Goal: Book appointment/travel/reservation

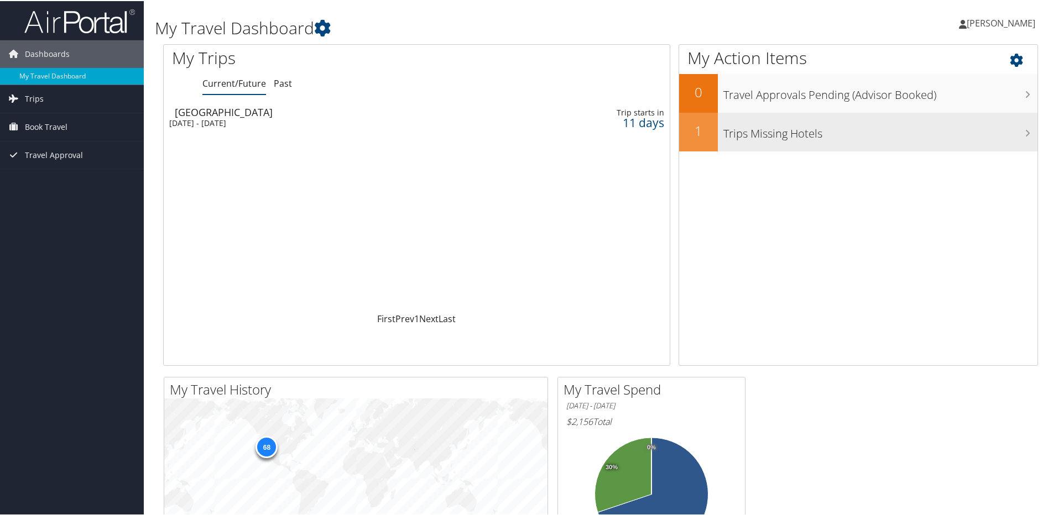
click at [818, 130] on h3 "Trips Missing Hotels" at bounding box center [880, 129] width 314 height 21
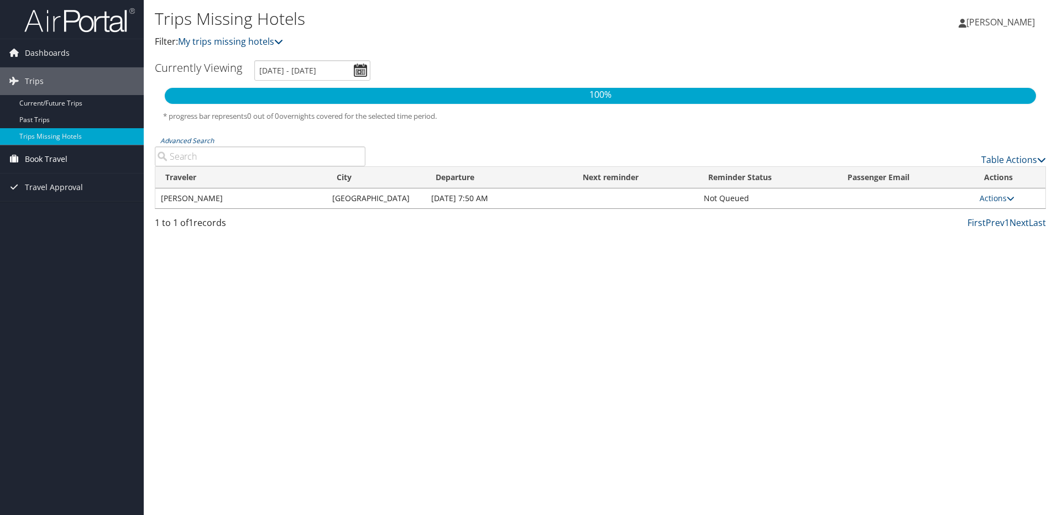
click at [39, 160] on span "Book Travel" at bounding box center [46, 159] width 43 height 28
click at [39, 216] on link "Book/Manage Online Trips" at bounding box center [72, 214] width 144 height 17
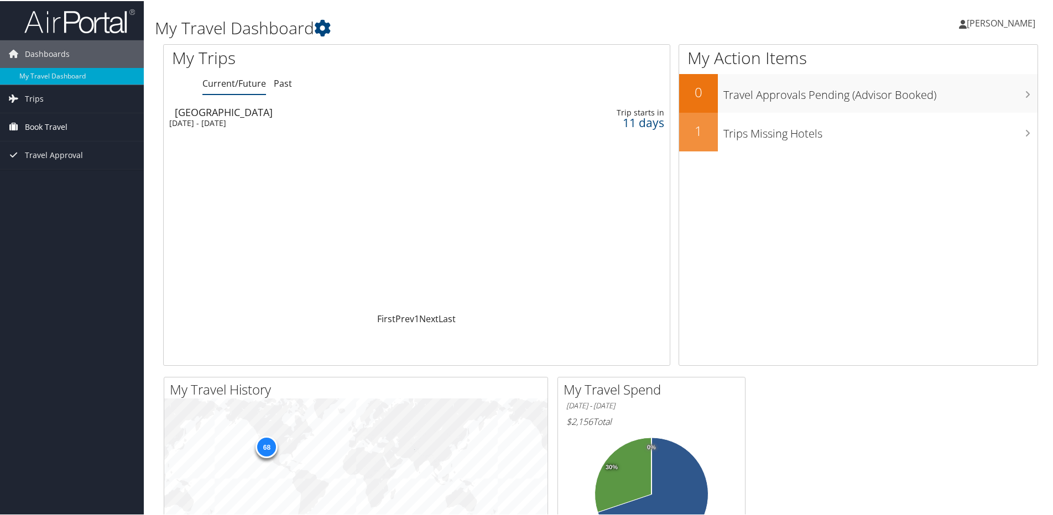
click at [51, 125] on span "Book Travel" at bounding box center [46, 126] width 43 height 28
click at [63, 180] on link "Book/Manage Online Trips" at bounding box center [72, 181] width 144 height 17
click at [981, 22] on span "[PERSON_NAME]" at bounding box center [1001, 22] width 69 height 12
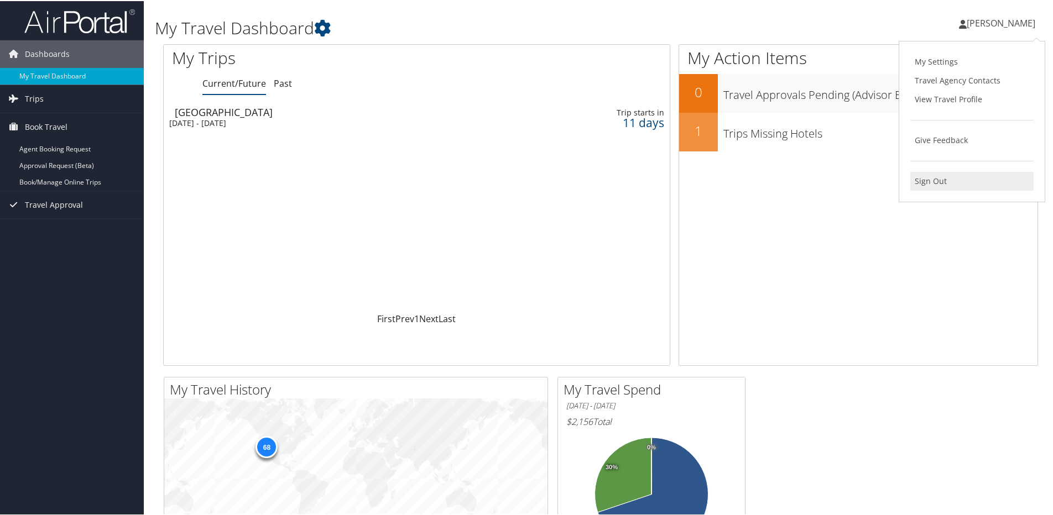
click at [933, 180] on link "Sign Out" at bounding box center [971, 180] width 123 height 19
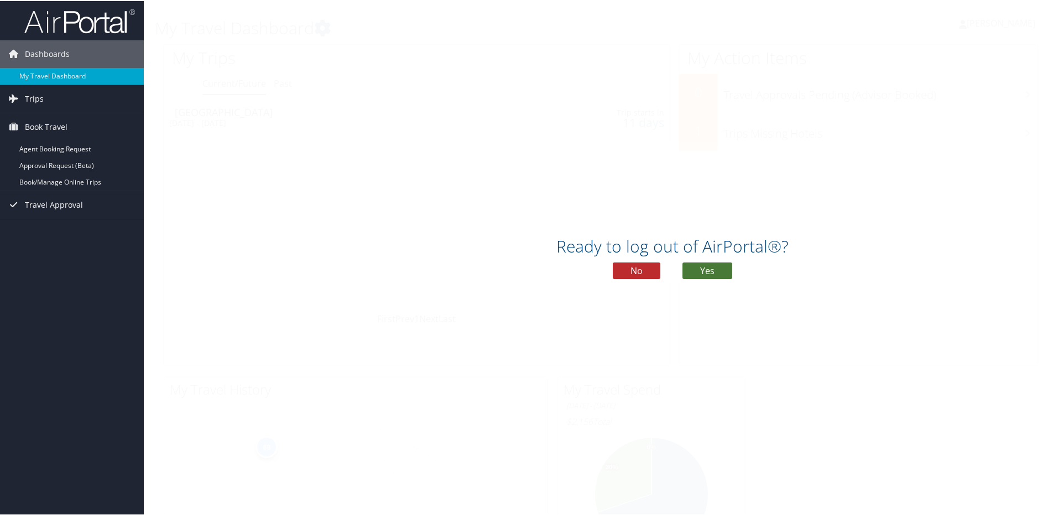
click at [684, 272] on button "Yes" at bounding box center [707, 270] width 50 height 17
